Goal: Transaction & Acquisition: Purchase product/service

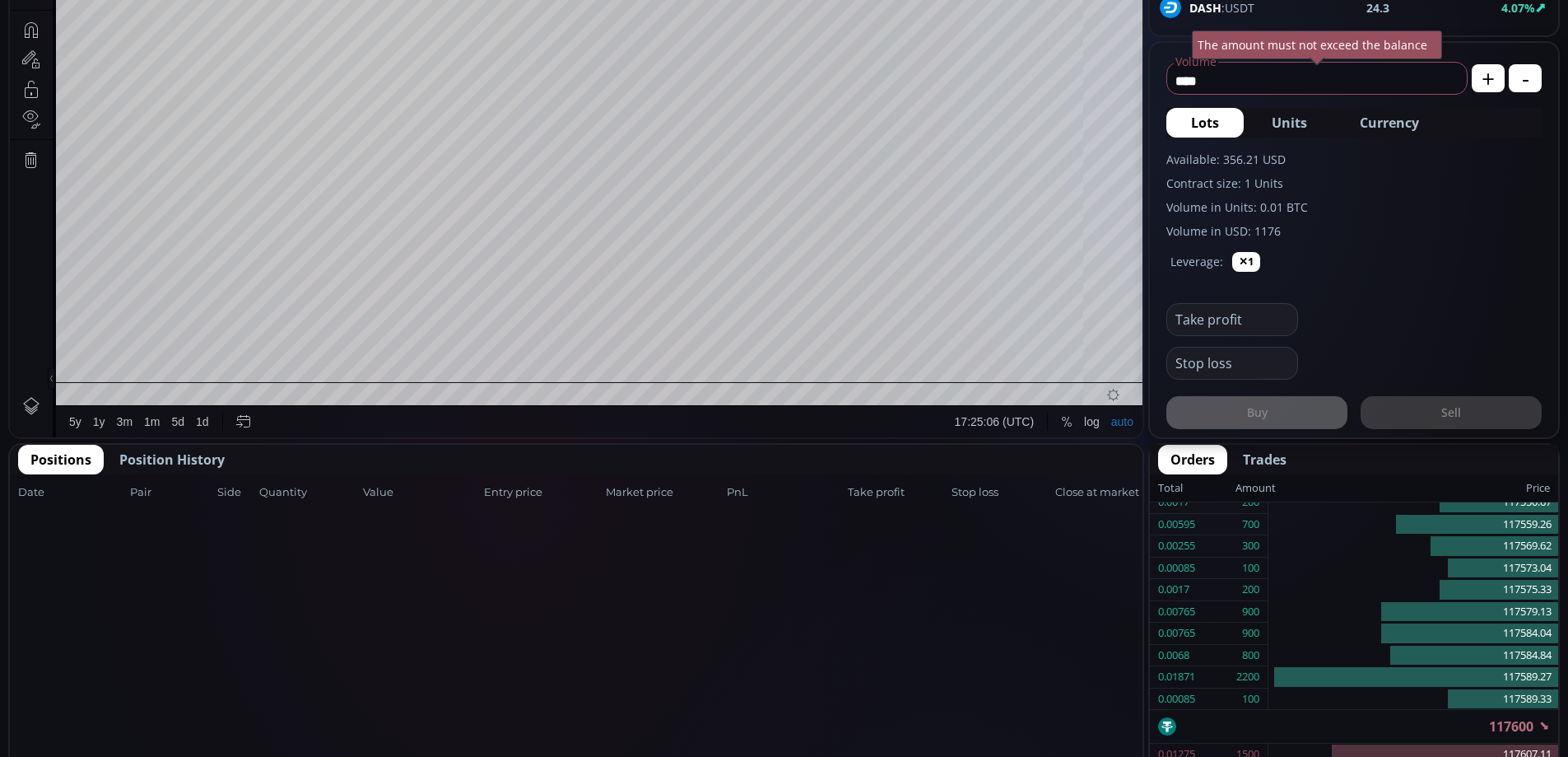
scroll to position [574, 0]
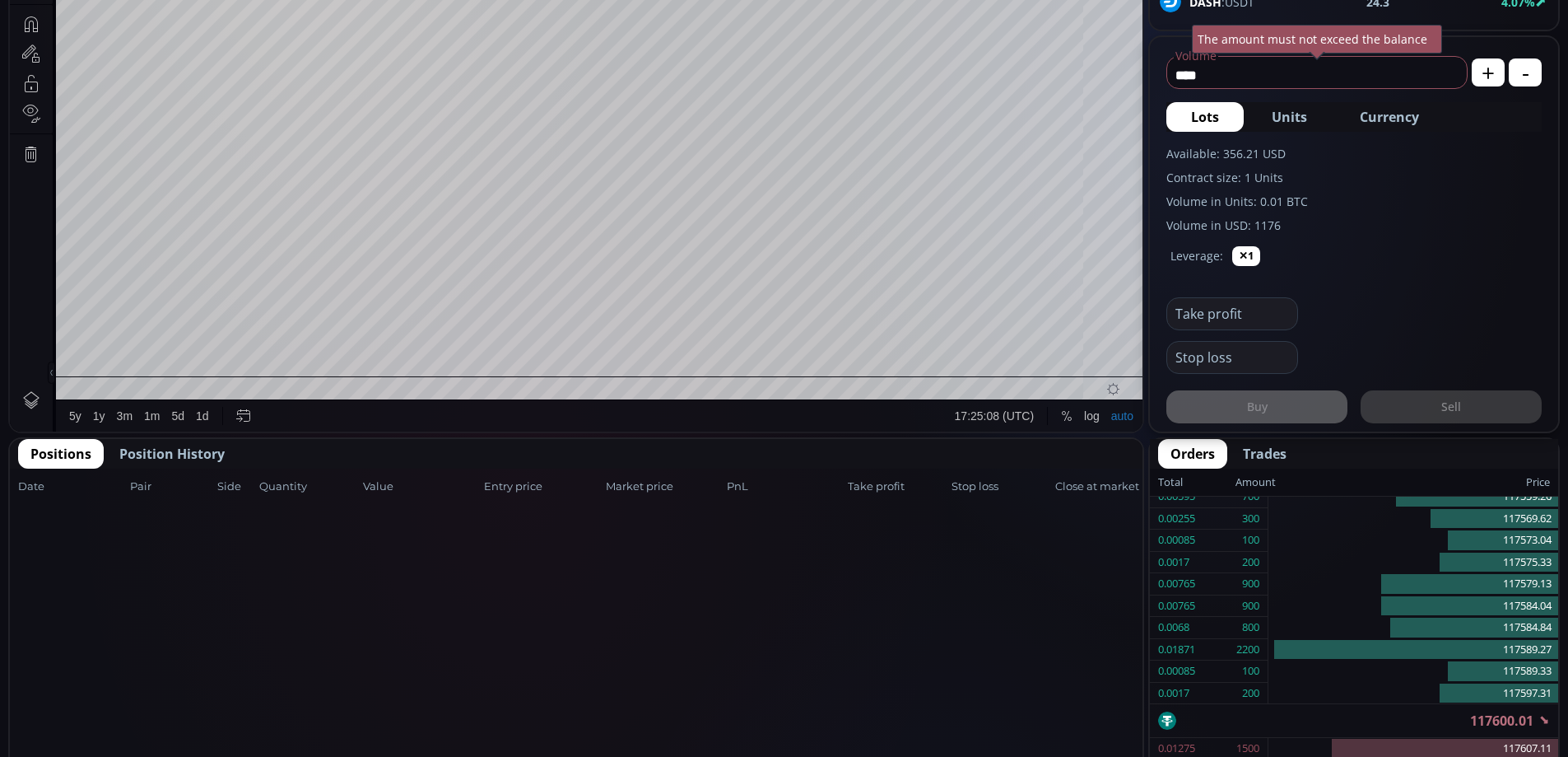
click at [164, 452] on span "Position History" at bounding box center [172, 454] width 105 height 20
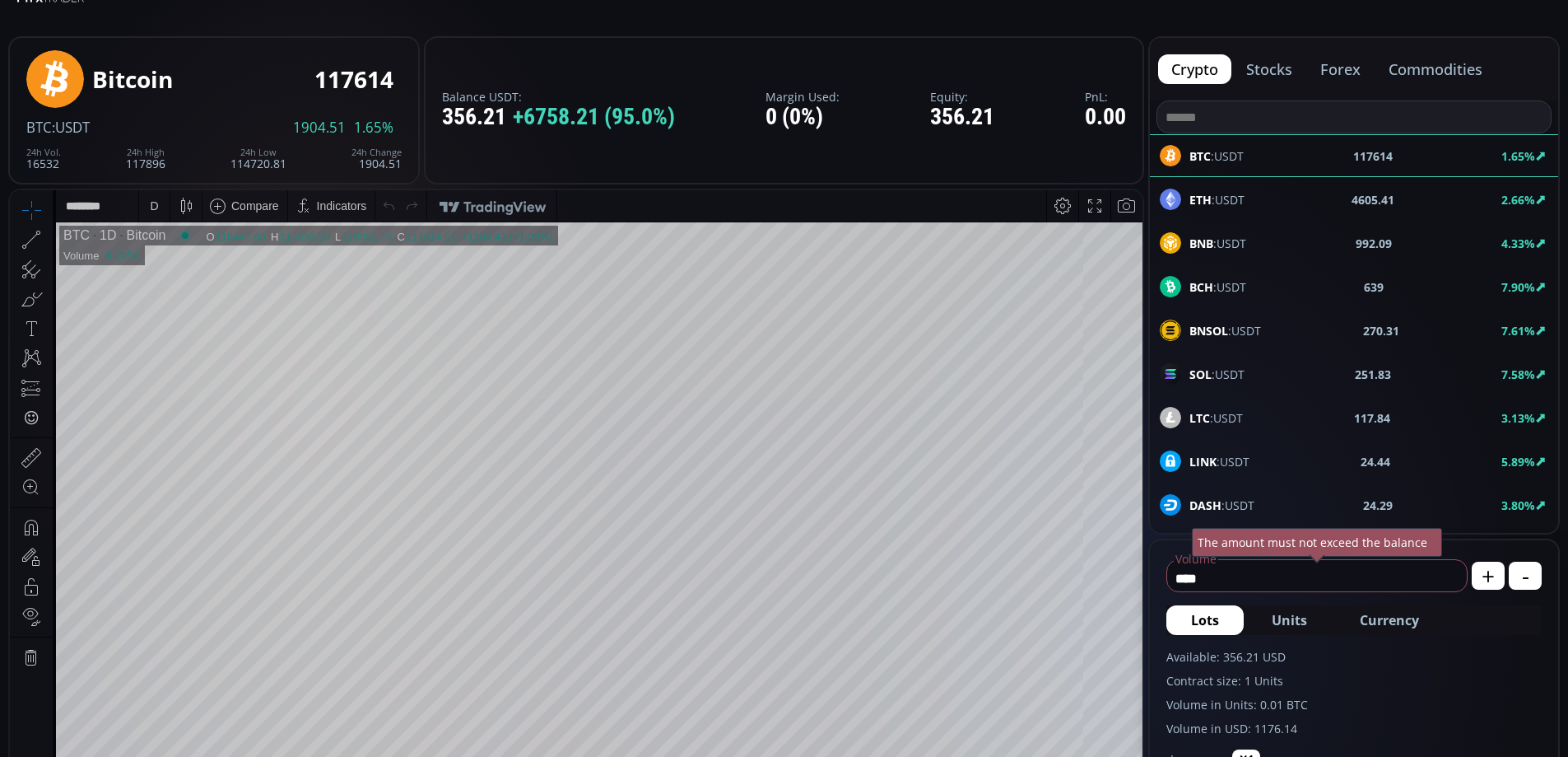
scroll to position [66, 0]
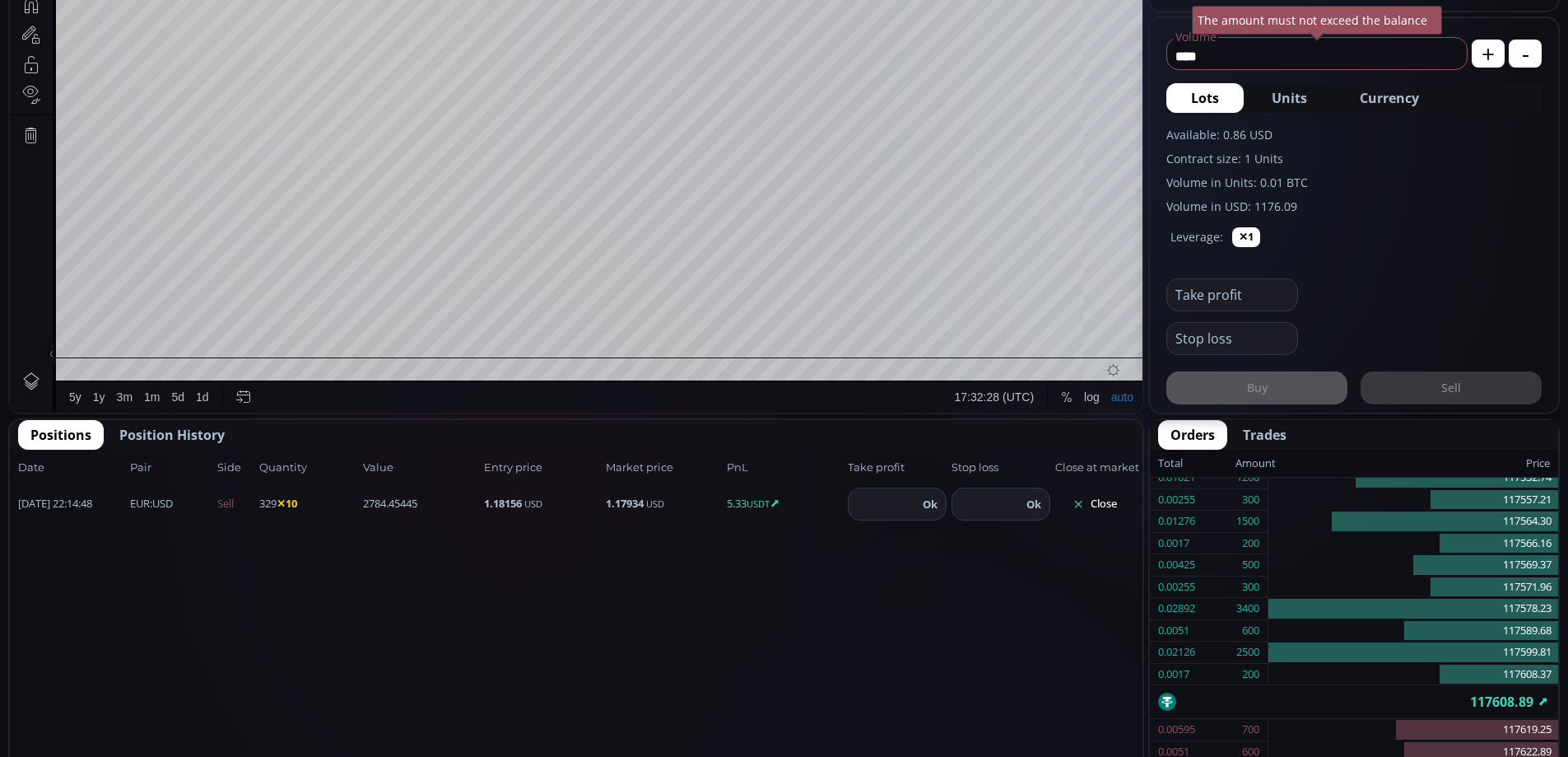
scroll to position [655, 0]
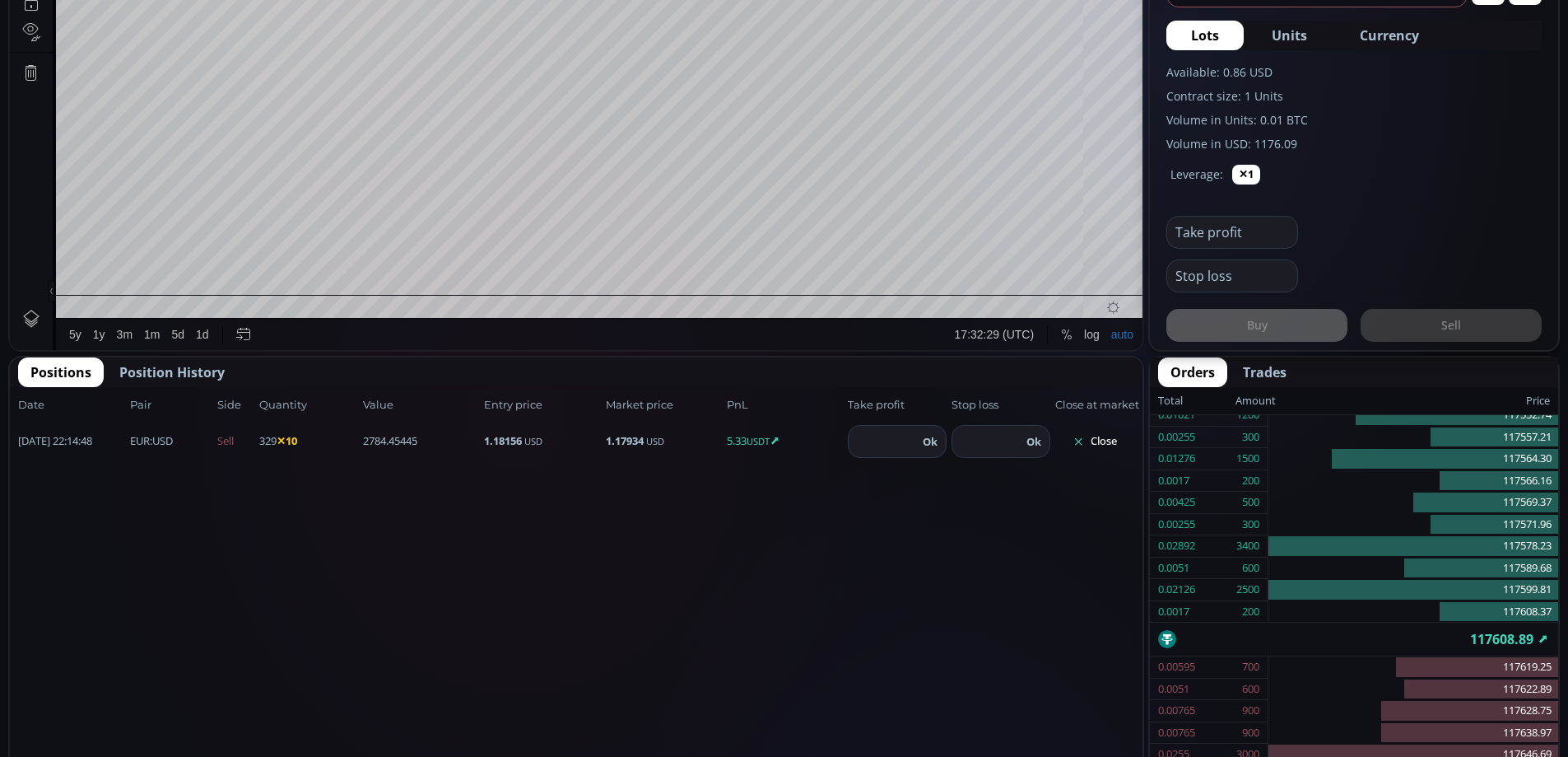
click at [1094, 436] on button "Close" at bounding box center [1094, 441] width 79 height 26
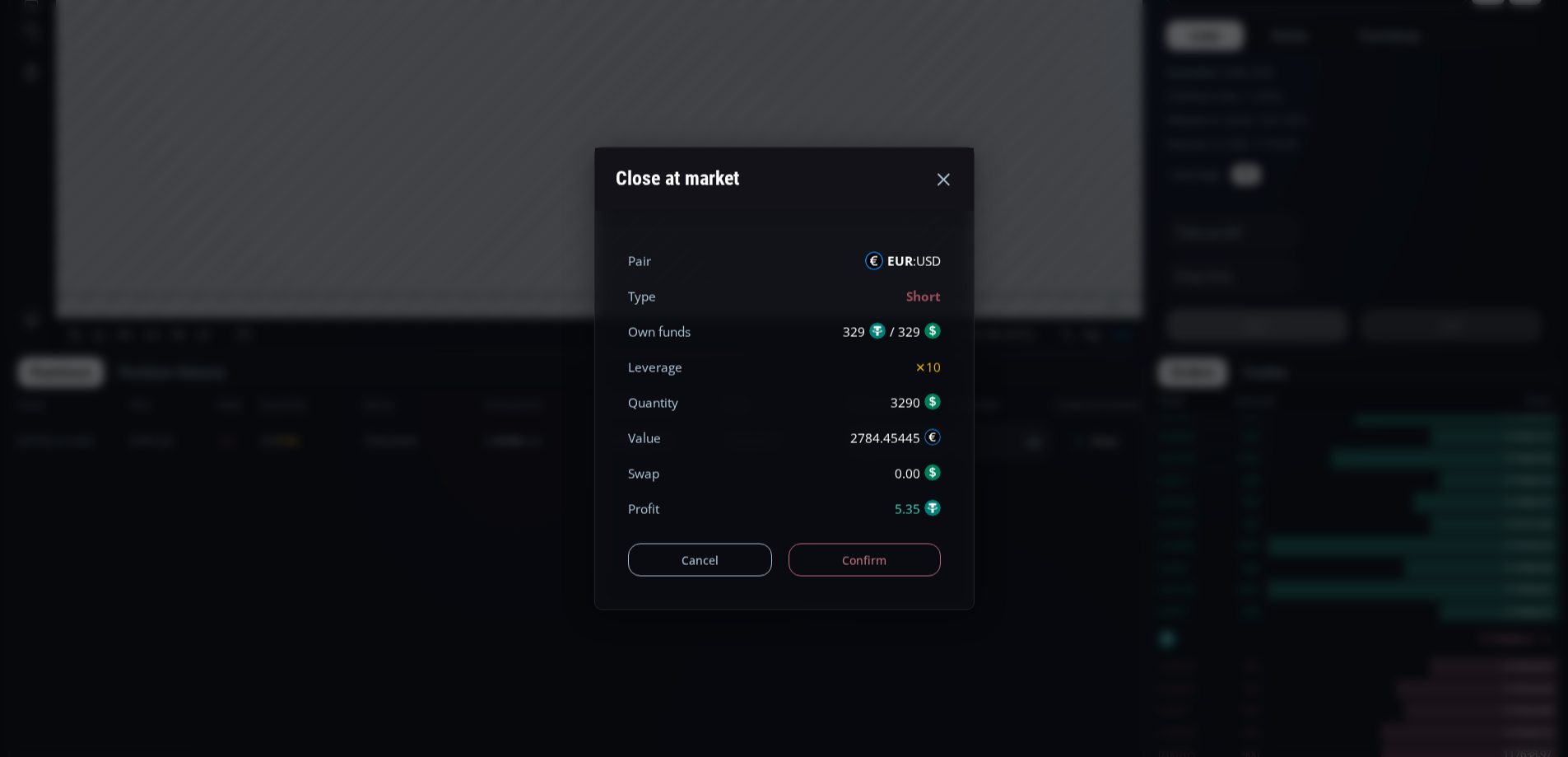
click at [864, 557] on button "Confirm" at bounding box center [865, 559] width 152 height 33
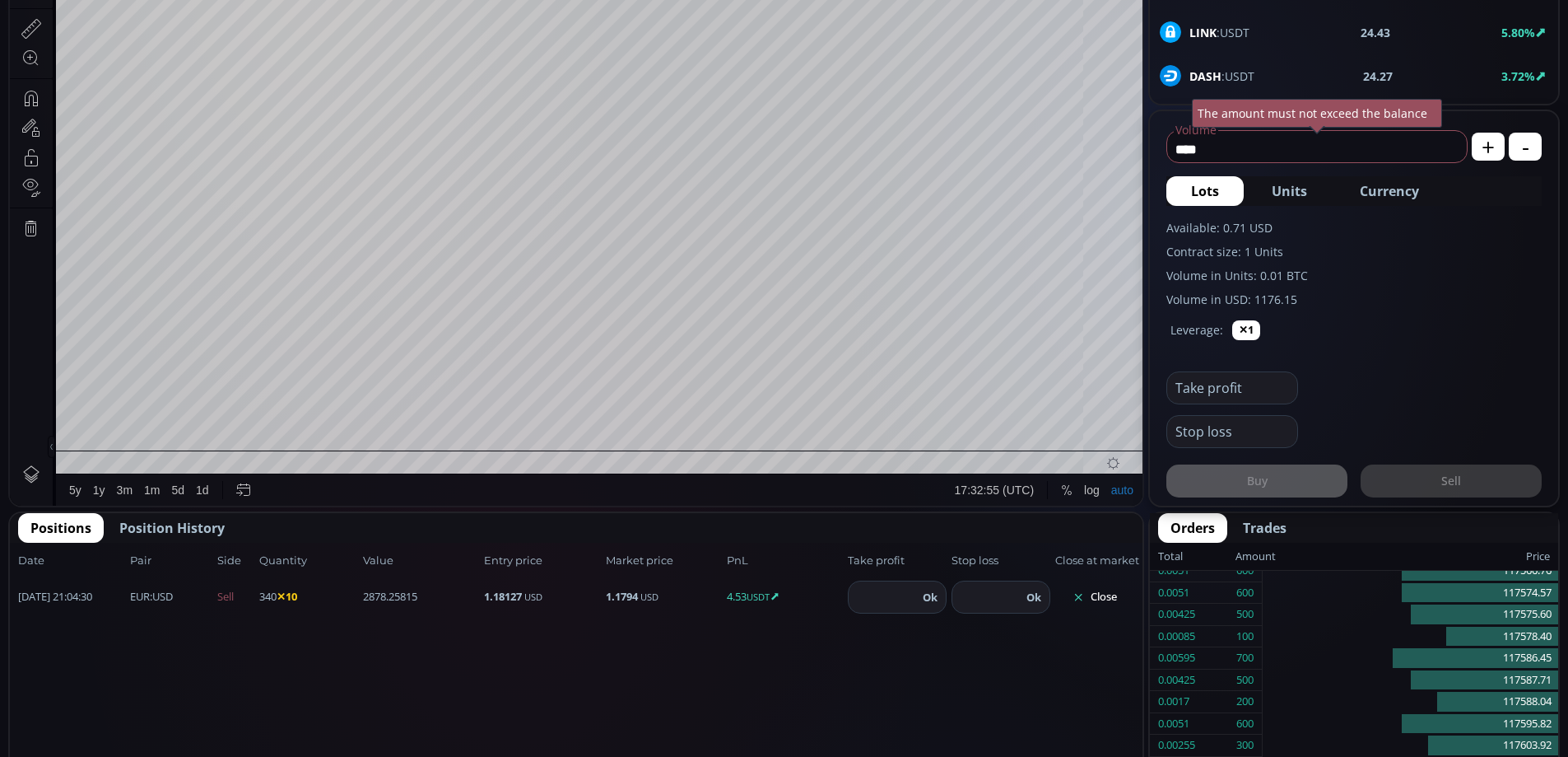
scroll to position [587, 0]
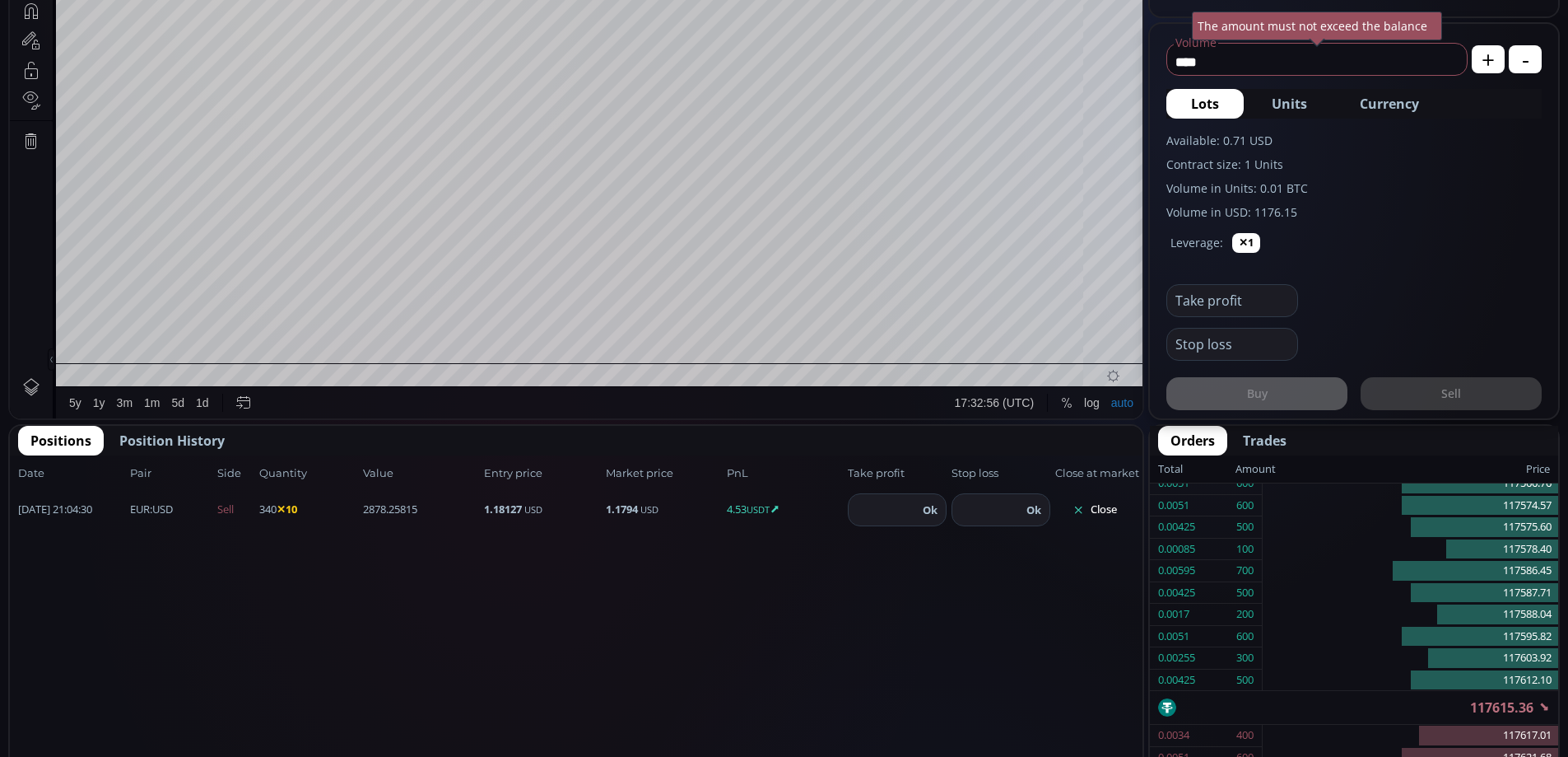
click at [1109, 509] on button "Close" at bounding box center [1094, 509] width 79 height 26
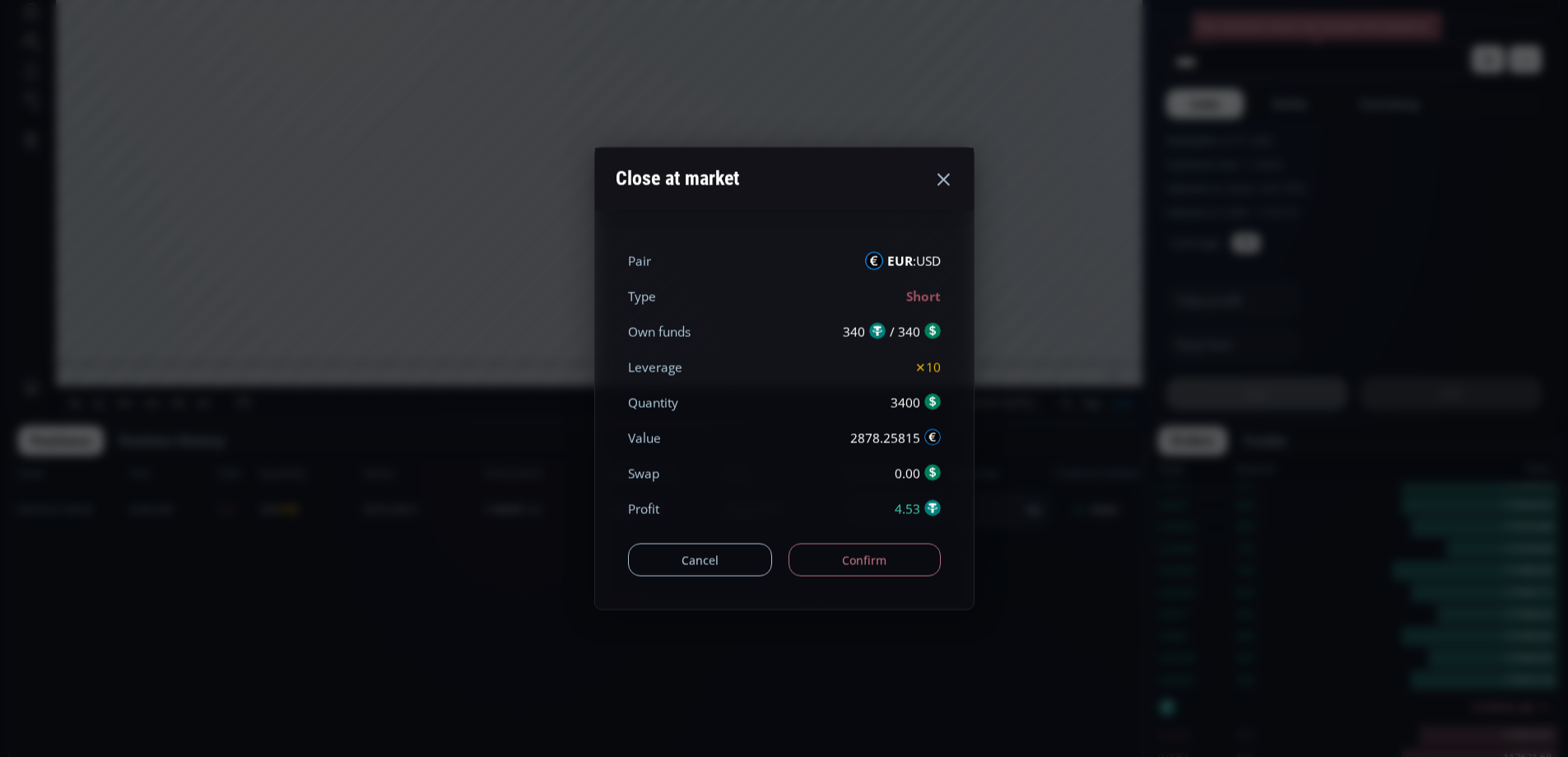
click at [850, 551] on button "Confirm" at bounding box center [865, 559] width 152 height 33
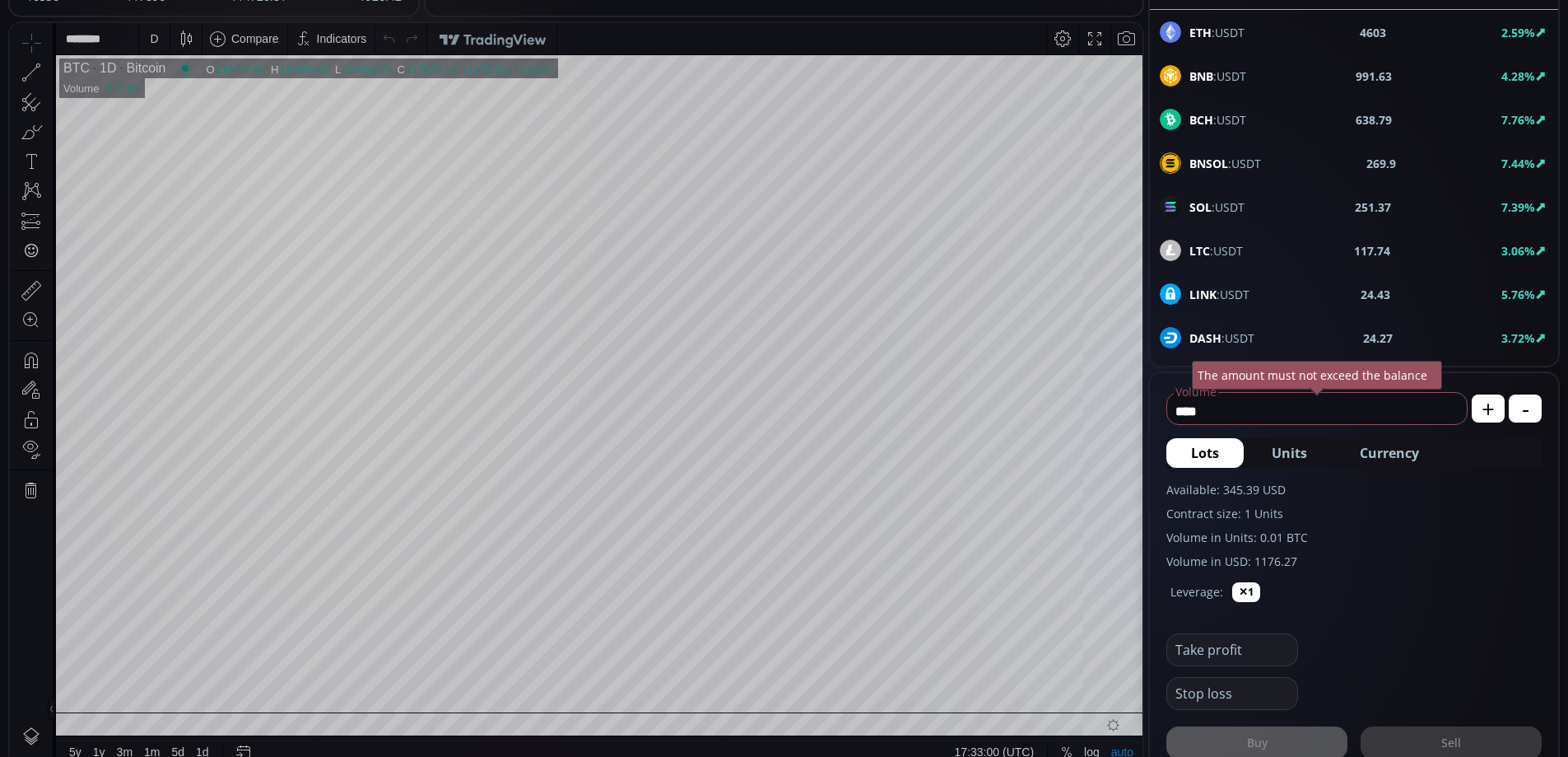
scroll to position [0, 0]
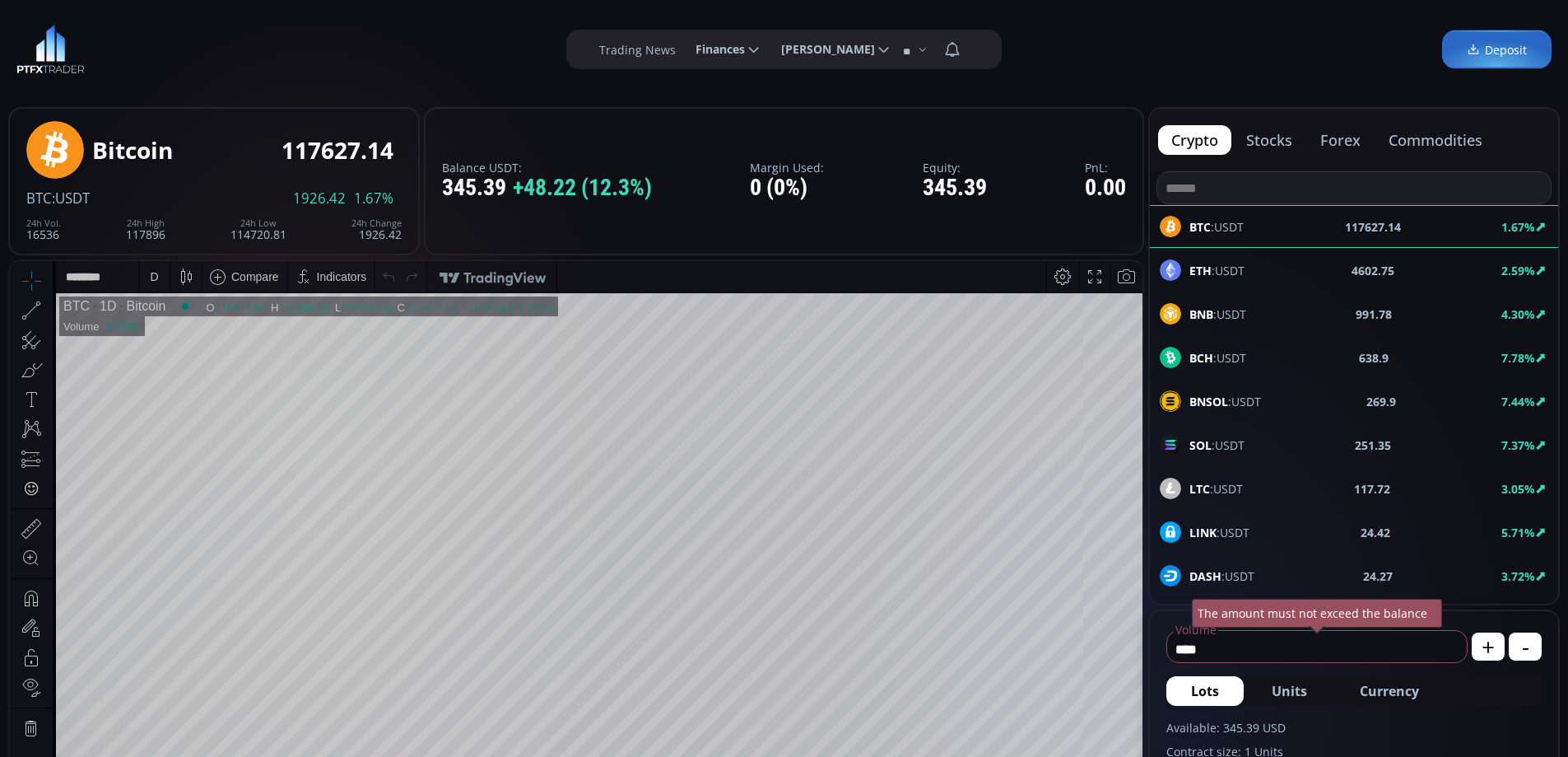
click at [1332, 144] on button "forex" at bounding box center [1340, 139] width 67 height 29
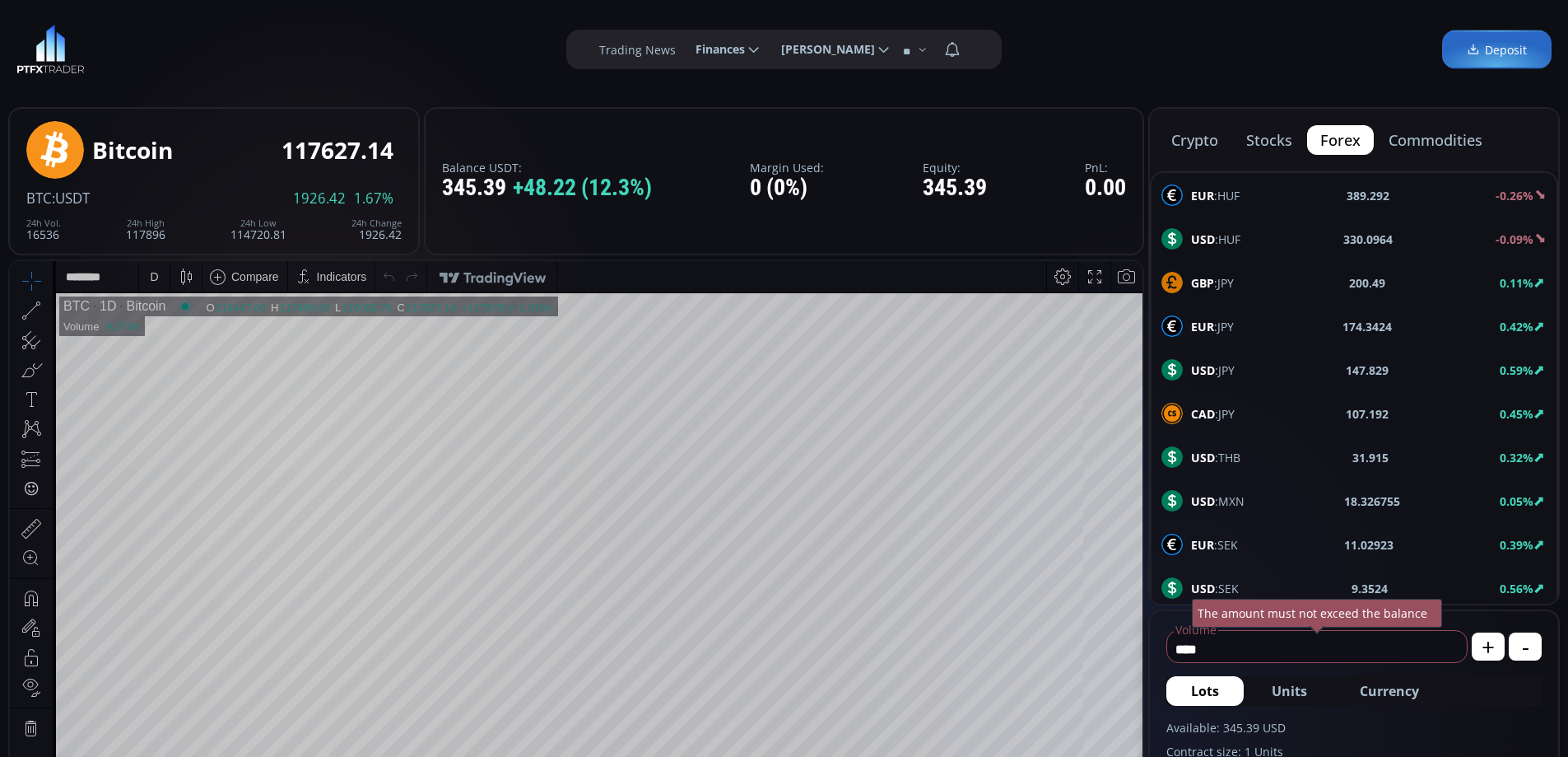
scroll to position [164, 0]
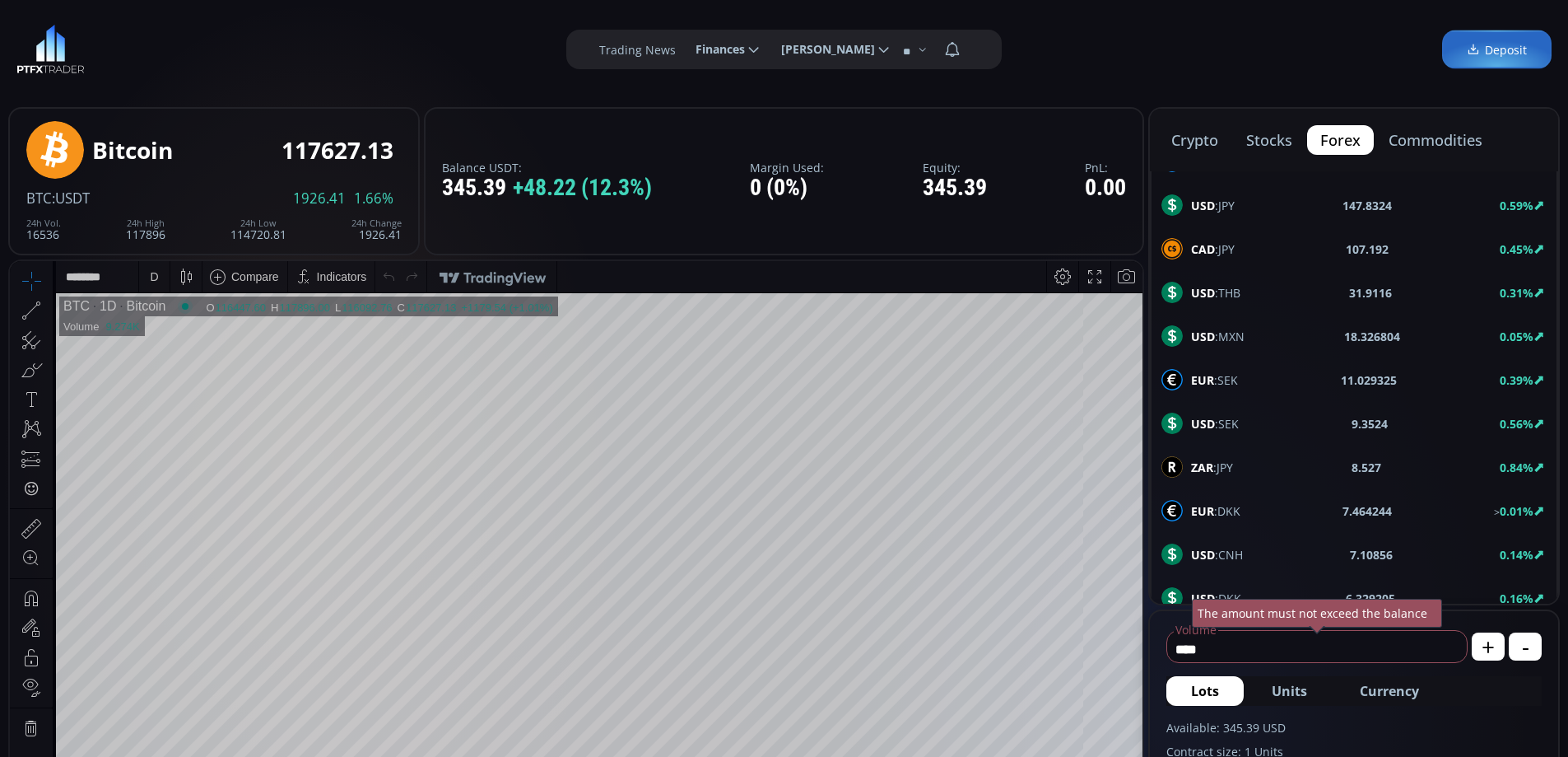
click at [1240, 206] on div "USD :JPY 147.8324 0.59%" at bounding box center [1354, 205] width 385 height 21
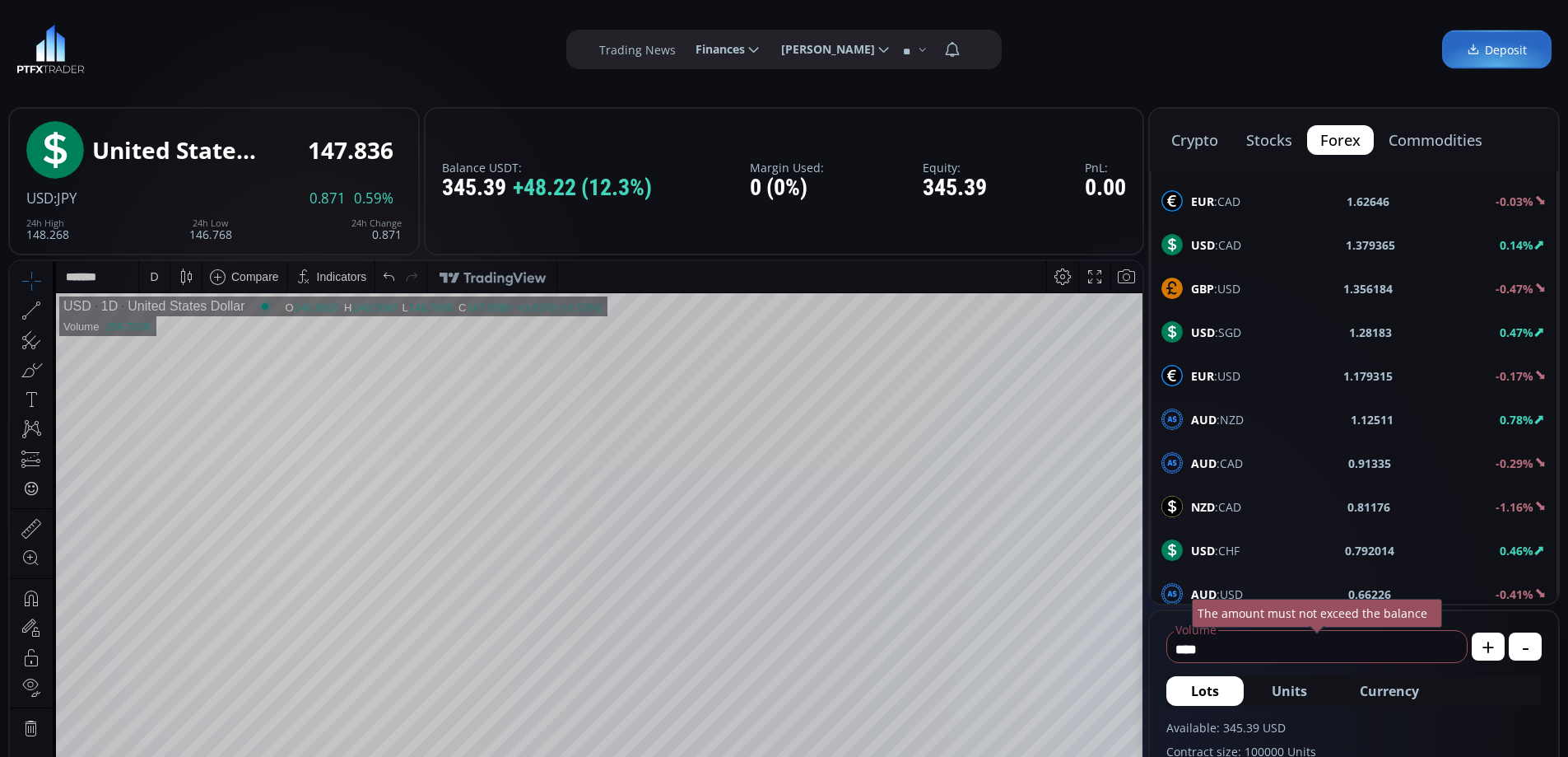
scroll to position [881, 0]
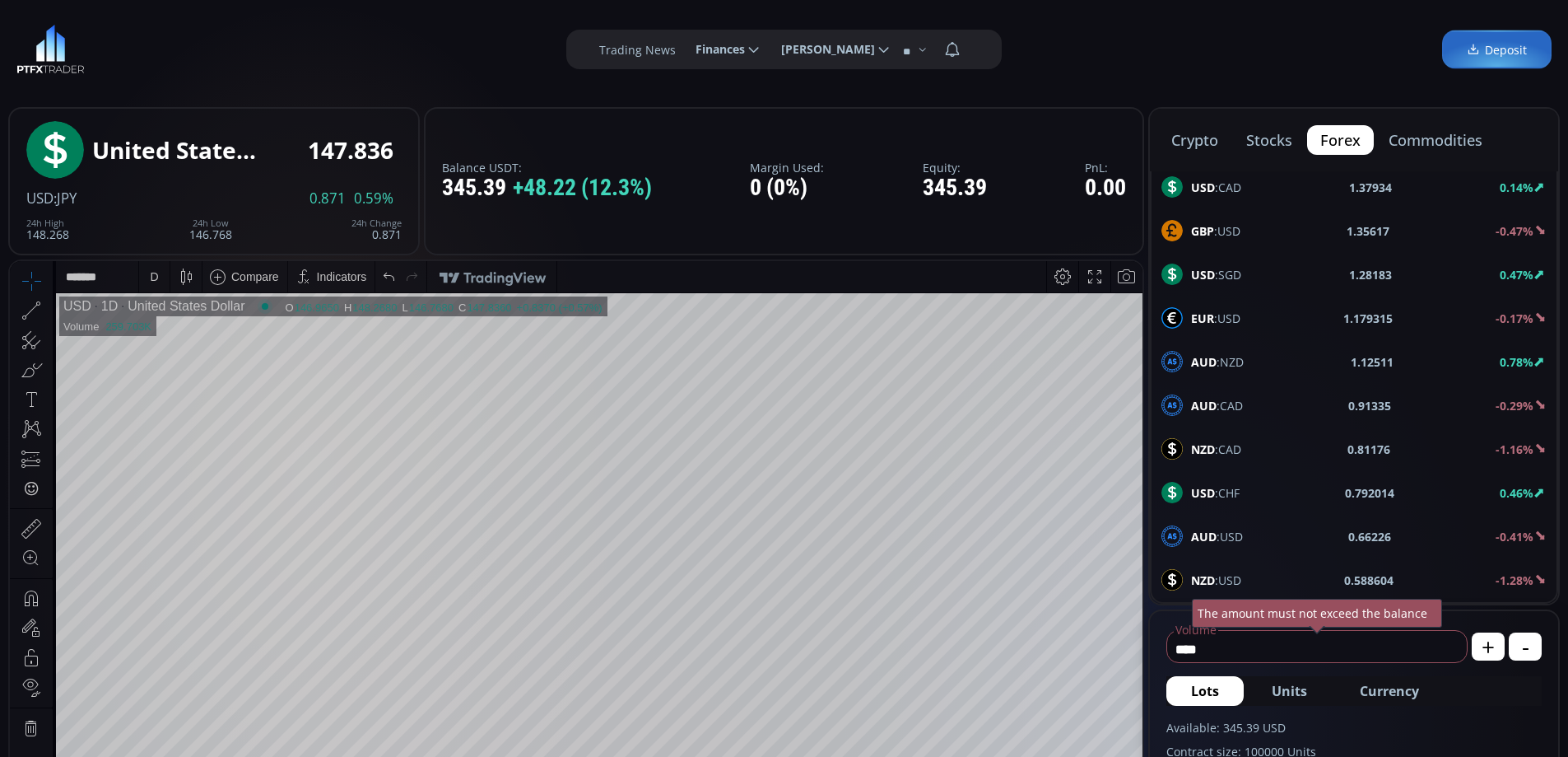
click at [1252, 312] on div "EUR :USD 1.179315 -0.17%" at bounding box center [1354, 318] width 385 height 21
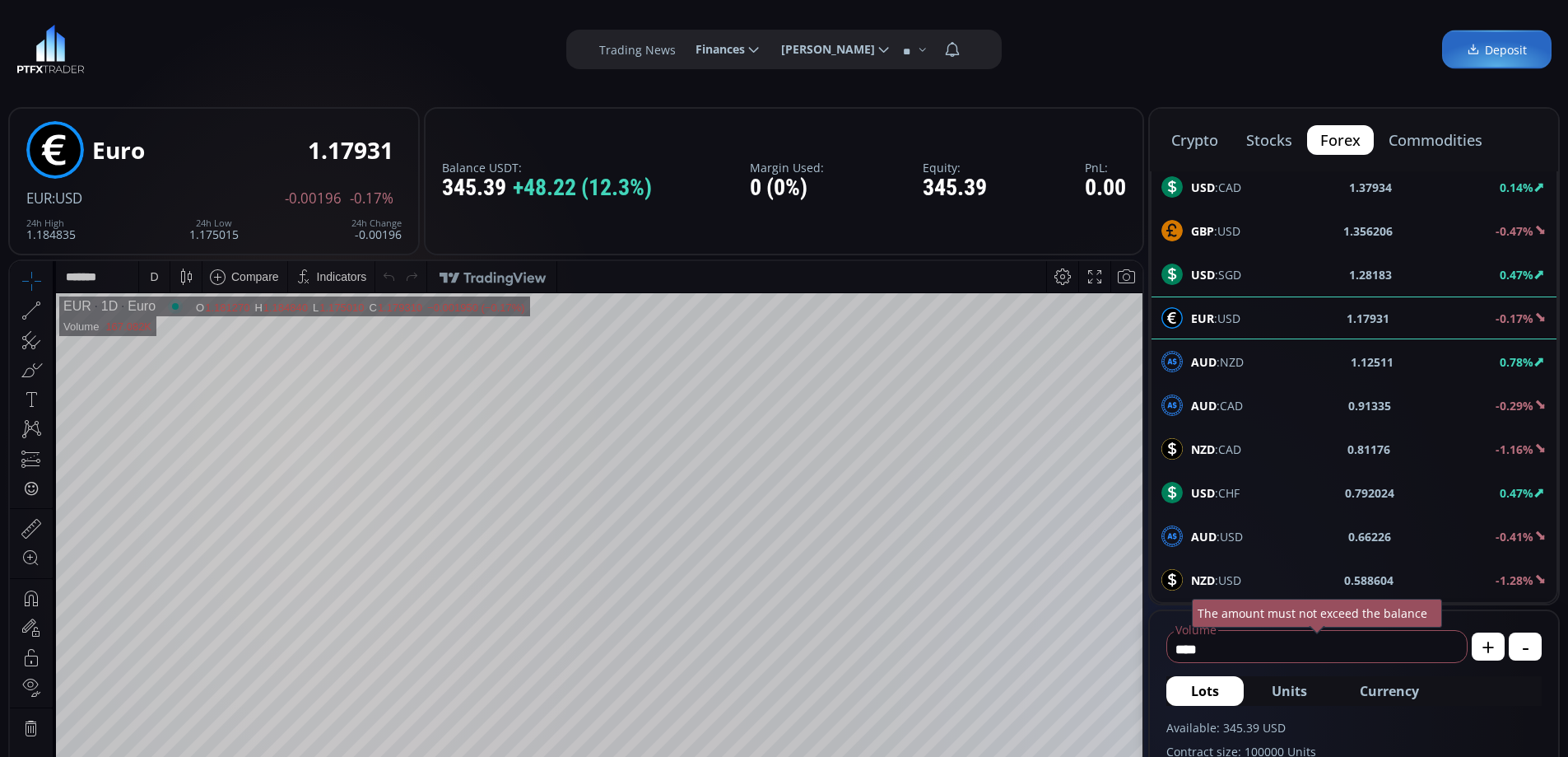
click at [147, 273] on div "D" at bounding box center [155, 276] width 30 height 31
click at [186, 467] on div "1 hour" at bounding box center [196, 473] width 100 height 13
